Goal: Task Accomplishment & Management: Manage account settings

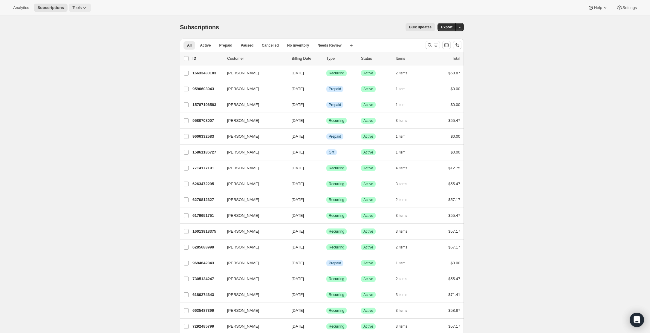
click at [79, 8] on span "Tools" at bounding box center [76, 7] width 9 height 5
click at [77, 19] on span "Subscription Plans" at bounding box center [73, 20] width 32 height 4
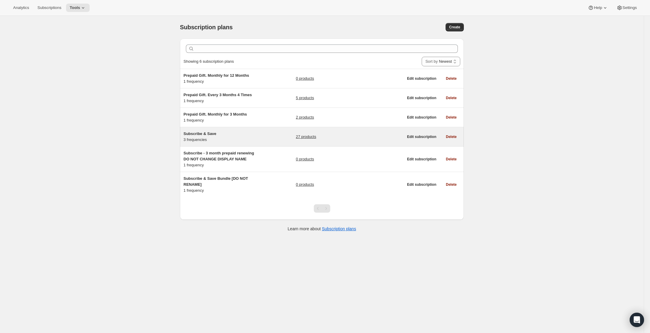
click at [197, 134] on span "Subscribe & Save" at bounding box center [199, 133] width 33 height 4
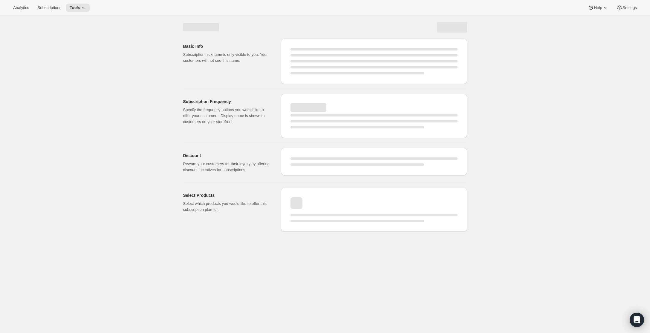
select select "WEEK"
select select "MONTH"
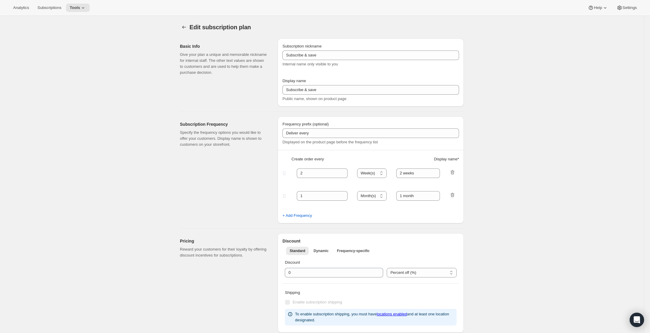
type input "Subscribe & Save"
type input "Subscribe"
type input "1"
select select "MONTH"
type input "1 month"
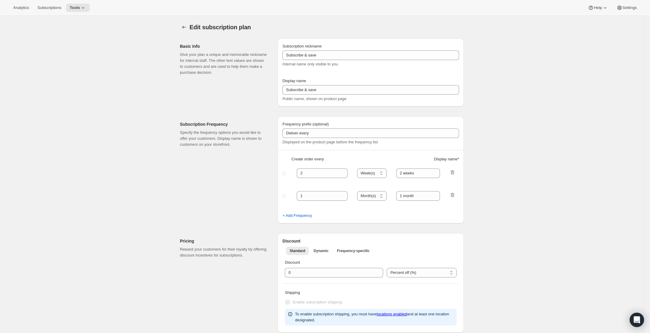
type input "2"
type input "2 months"
type input "By subscribing for a subscription discount you are obligated to first 3 orders …"
select select "MONTH"
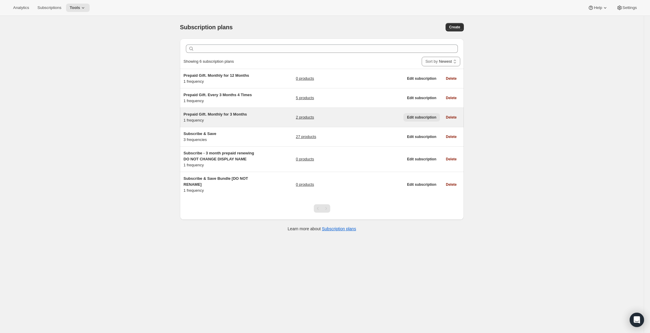
click at [413, 119] on span "Edit subscription" at bounding box center [421, 117] width 29 height 5
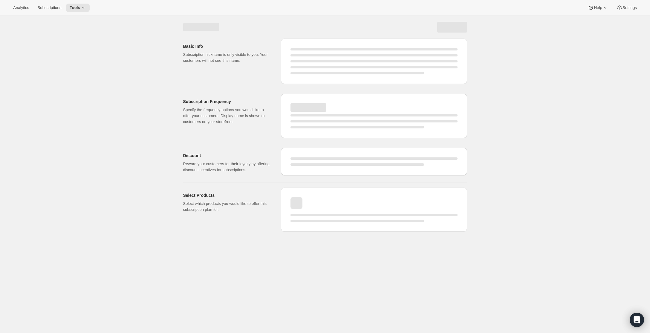
select select "WEEK"
select select "MONTH"
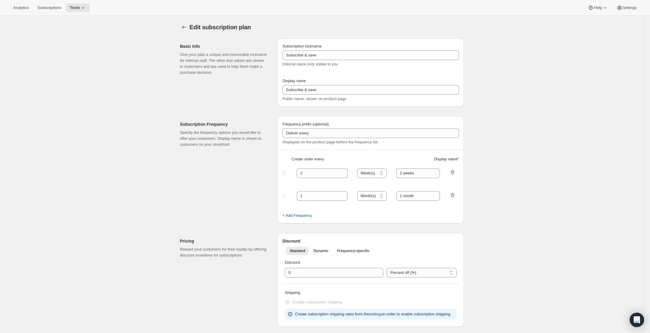
type input "Prepaid Gift. Monthly for 3 Months"
select select "MONTH"
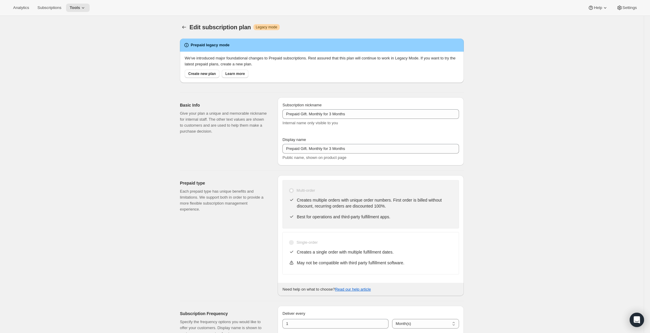
click at [620, 13] on div "Analytics Subscriptions Tools Help Settings" at bounding box center [325, 8] width 650 height 16
click at [620, 11] on button "Settings" at bounding box center [626, 8] width 27 height 8
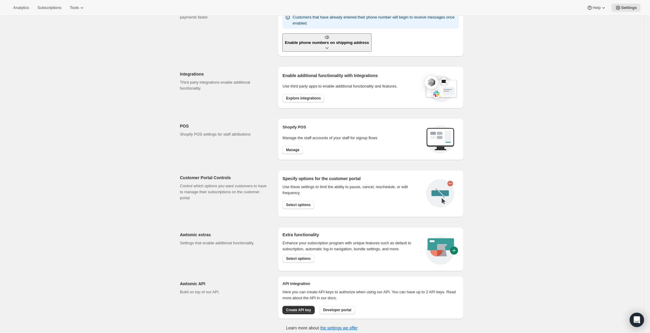
scroll to position [157, 0]
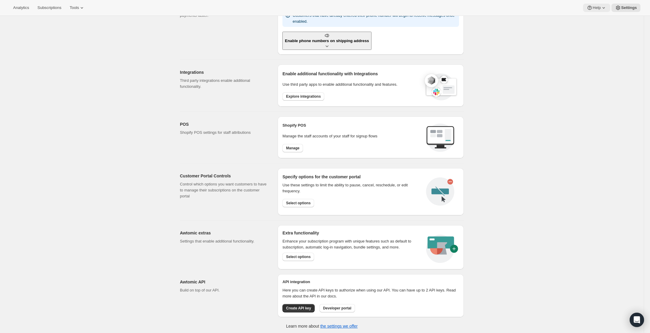
click at [601, 9] on icon at bounding box center [604, 8] width 6 height 6
click at [600, 21] on span "Setup guide" at bounding box center [595, 20] width 21 height 4
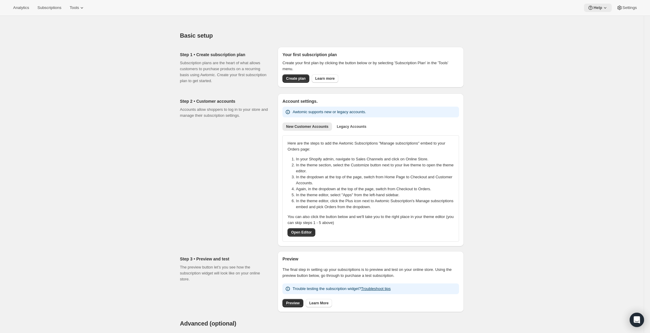
click at [598, 11] on button "Help" at bounding box center [598, 8] width 28 height 8
click at [594, 30] on span "Help Center" at bounding box center [595, 30] width 21 height 4
